Goal: Transaction & Acquisition: Purchase product/service

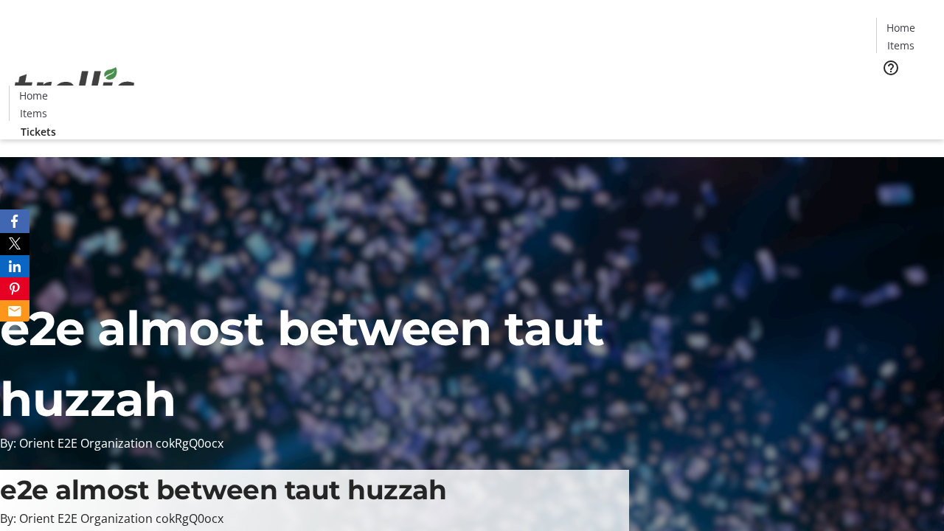
click at [888, 86] on span "Tickets" at bounding box center [905, 93] width 35 height 15
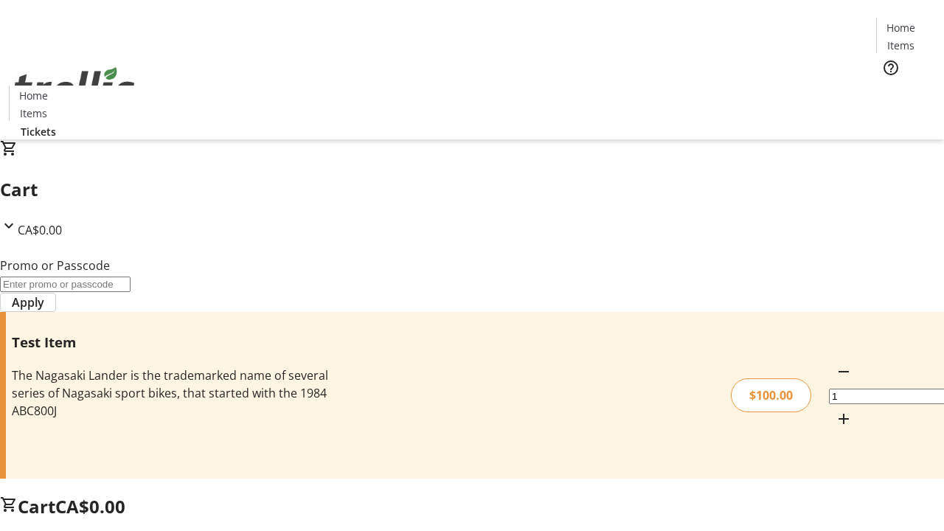
type input "FLAT"
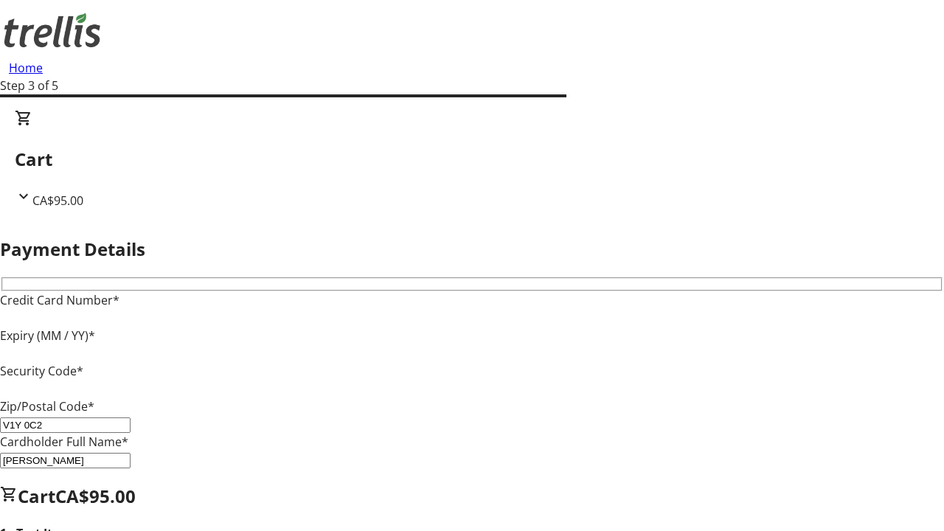
type input "V1Y 0C2"
